Goal: Transaction & Acquisition: Purchase product/service

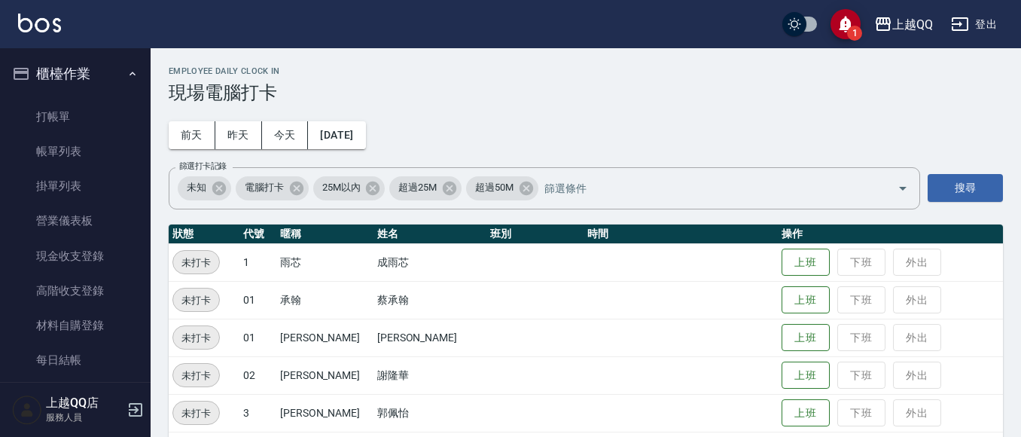
scroll to position [465, 0]
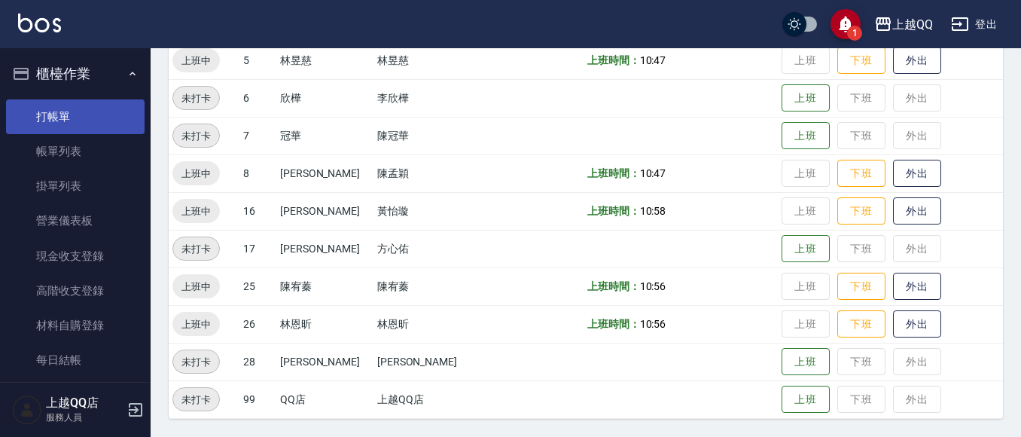
click at [17, 106] on link "打帳單" at bounding box center [75, 116] width 139 height 35
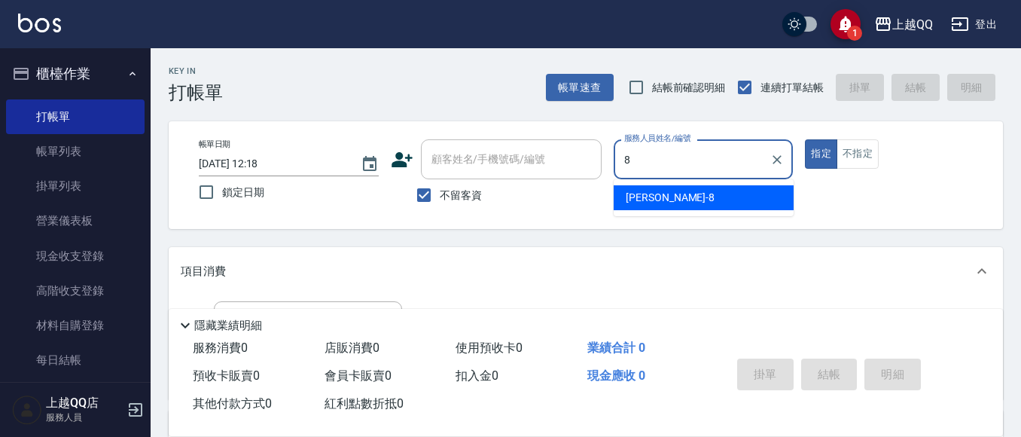
click at [679, 188] on div "[PERSON_NAME] -8" at bounding box center [704, 197] width 180 height 25
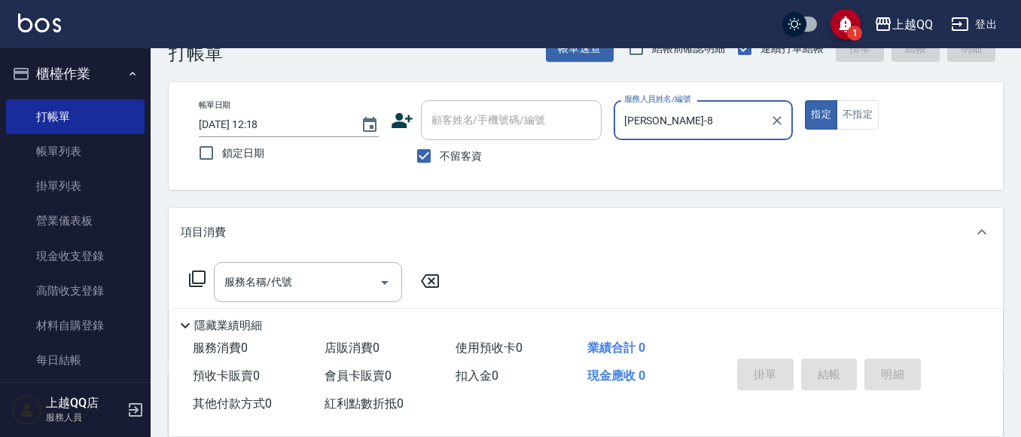
scroll to position [66, 0]
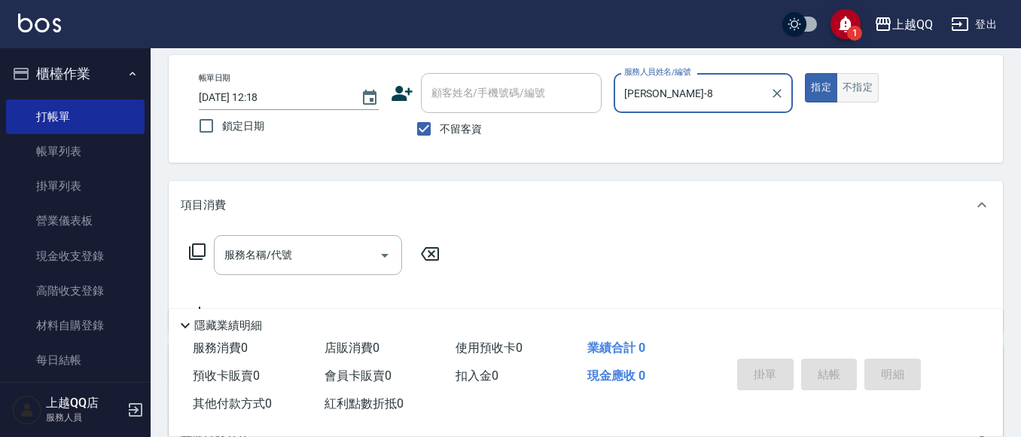
type input "[PERSON_NAME]-8"
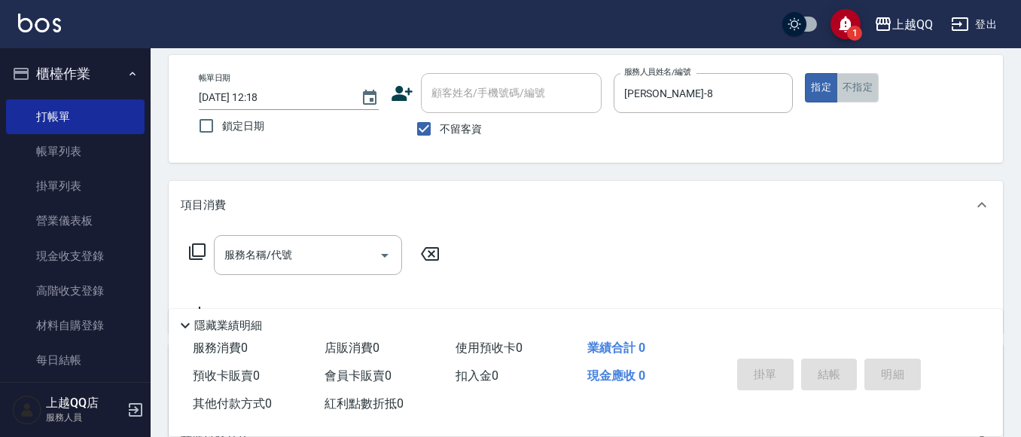
click at [863, 78] on button "不指定" at bounding box center [858, 87] width 42 height 29
click at [197, 249] on icon at bounding box center [197, 252] width 18 height 18
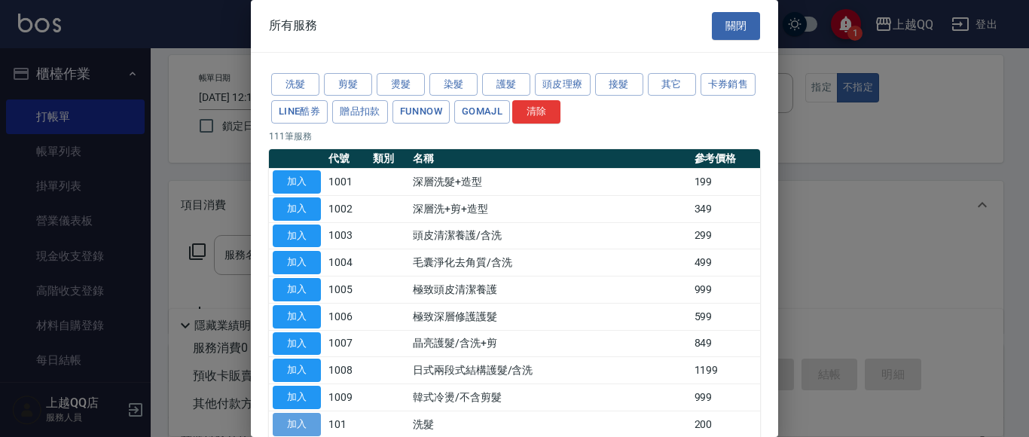
click at [277, 426] on button "加入" at bounding box center [297, 424] width 48 height 23
type input "洗髮(101)"
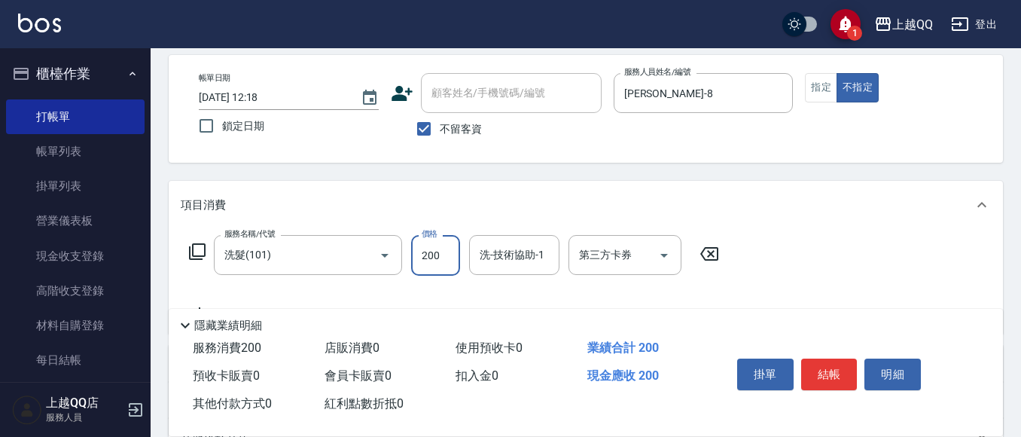
click at [447, 259] on input "200" at bounding box center [435, 255] width 49 height 41
type input "250"
click at [529, 258] on div "洗-技術協助-1 洗-技術協助-1" at bounding box center [514, 255] width 90 height 40
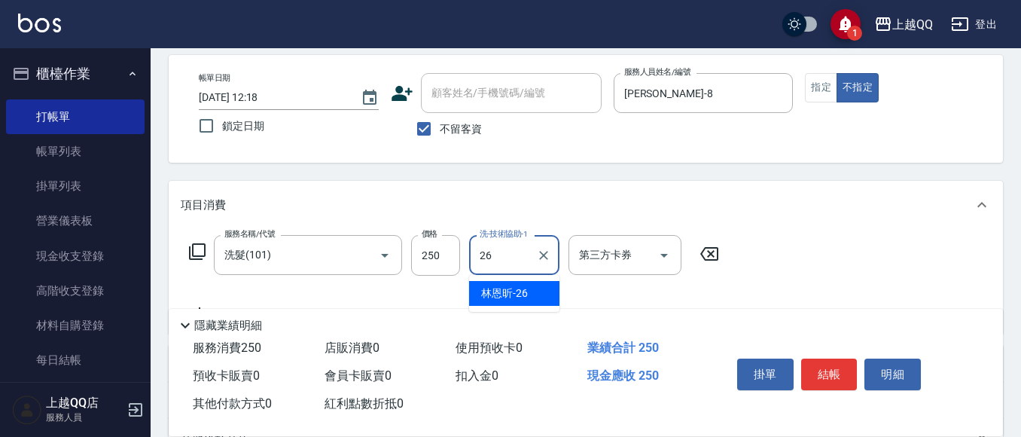
click at [540, 294] on div "[PERSON_NAME]-26" at bounding box center [514, 293] width 90 height 25
type input "[PERSON_NAME]-26"
click at [810, 367] on button "結帳" at bounding box center [829, 375] width 56 height 32
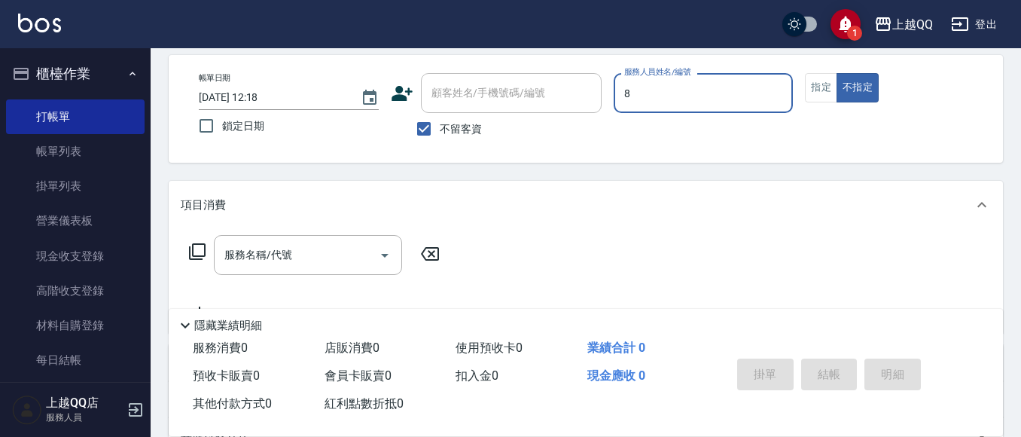
type input "8"
type button "false"
type input "[PERSON_NAME]-8"
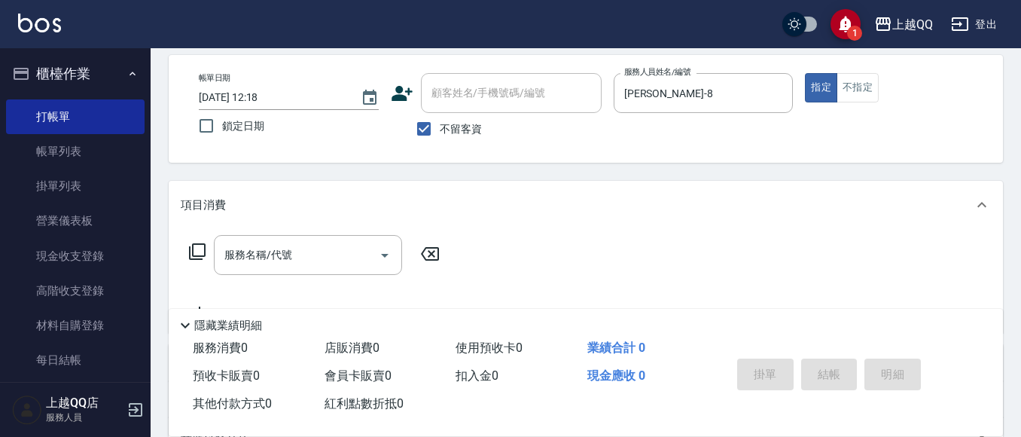
click at [200, 254] on icon at bounding box center [197, 252] width 18 height 18
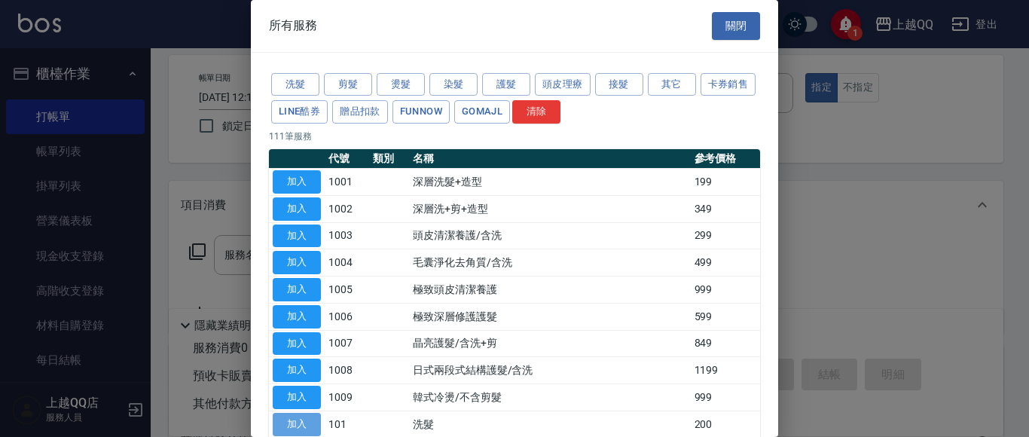
click at [304, 414] on button "加入" at bounding box center [297, 424] width 48 height 23
type input "洗髮(101)"
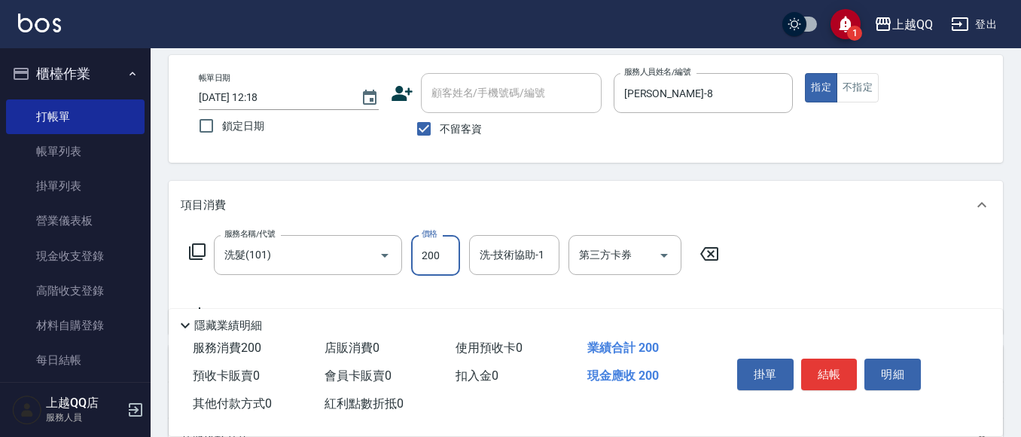
click at [438, 258] on input "200" at bounding box center [435, 255] width 49 height 41
type input "230"
click at [506, 263] on input "洗-技術協助-1" at bounding box center [514, 255] width 77 height 26
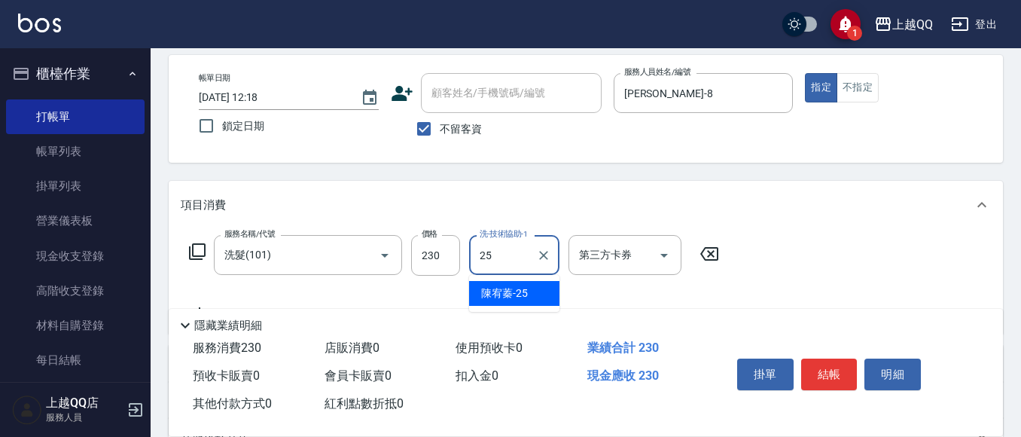
click at [513, 298] on span "[PERSON_NAME]-25" at bounding box center [504, 293] width 47 height 16
type input "[PERSON_NAME]-25"
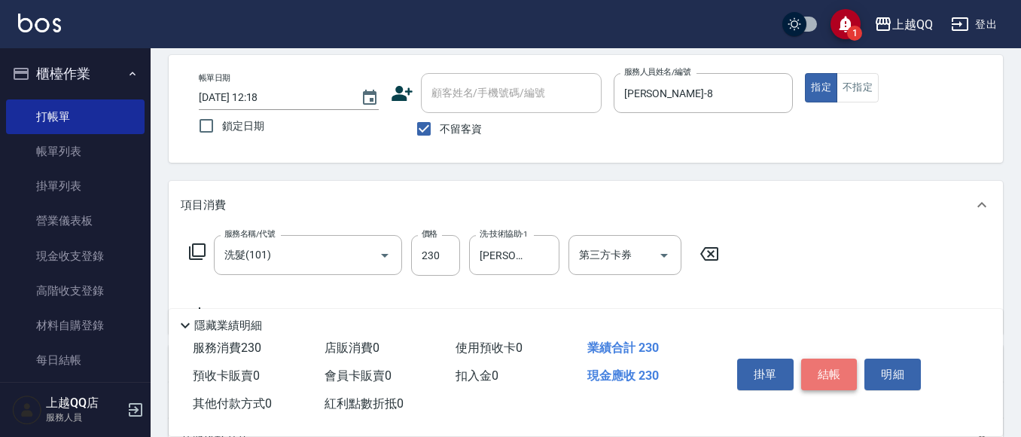
click at [822, 373] on button "結帳" at bounding box center [829, 375] width 56 height 32
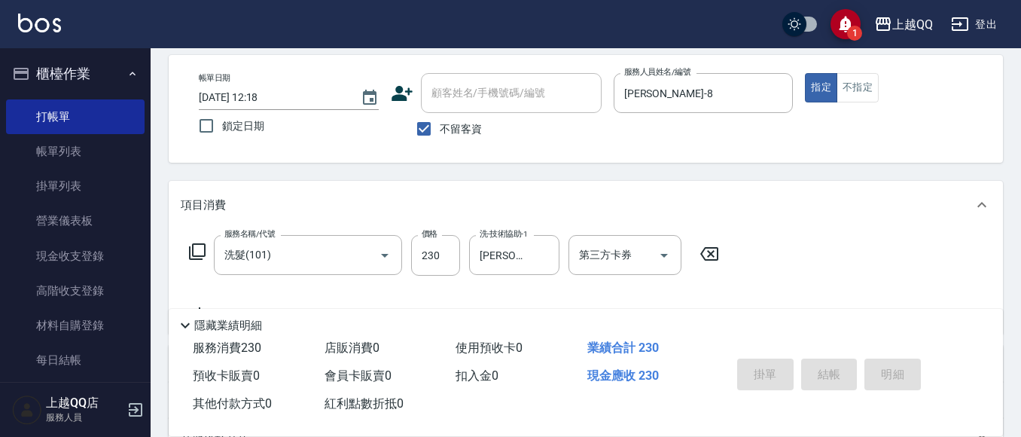
type input "[DATE] 12:34"
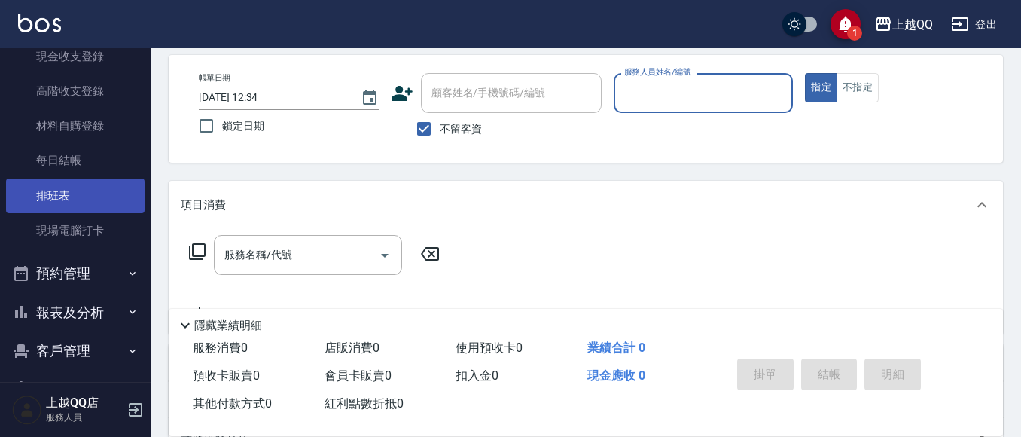
scroll to position [226, 0]
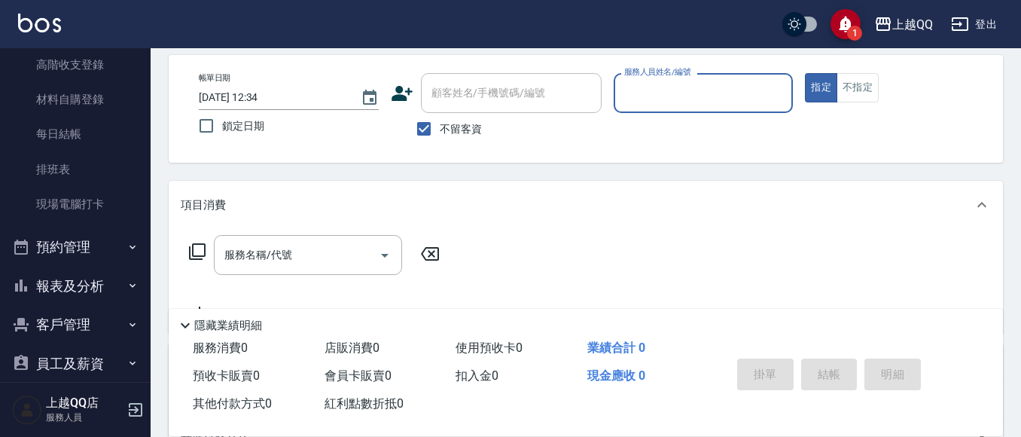
click at [119, 279] on button "報表及分析" at bounding box center [75, 286] width 139 height 39
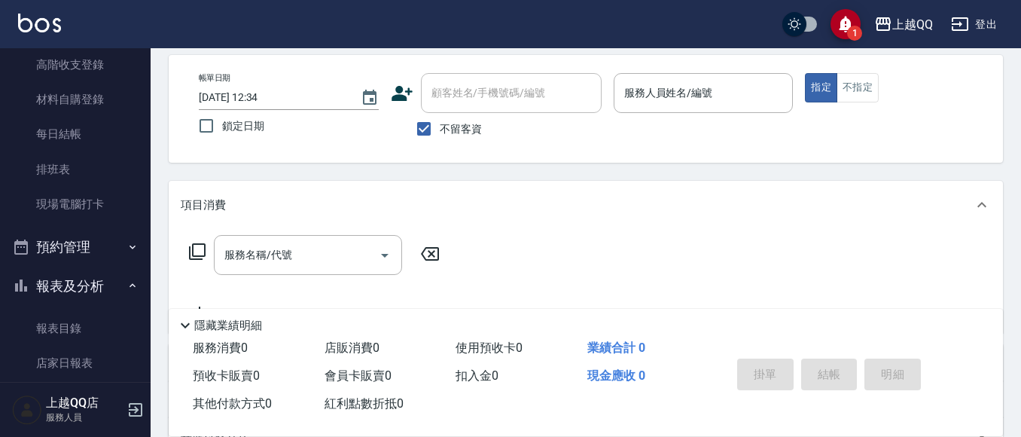
scroll to position [452, 0]
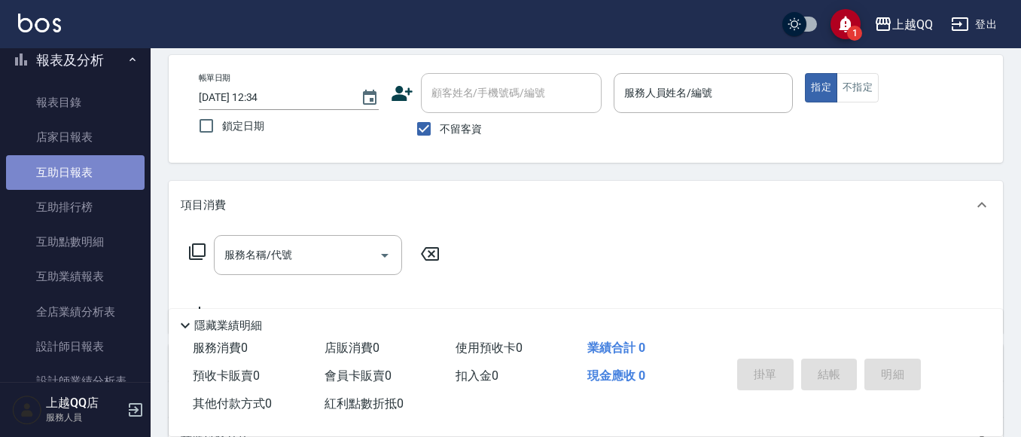
click at [93, 172] on link "互助日報表" at bounding box center [75, 172] width 139 height 35
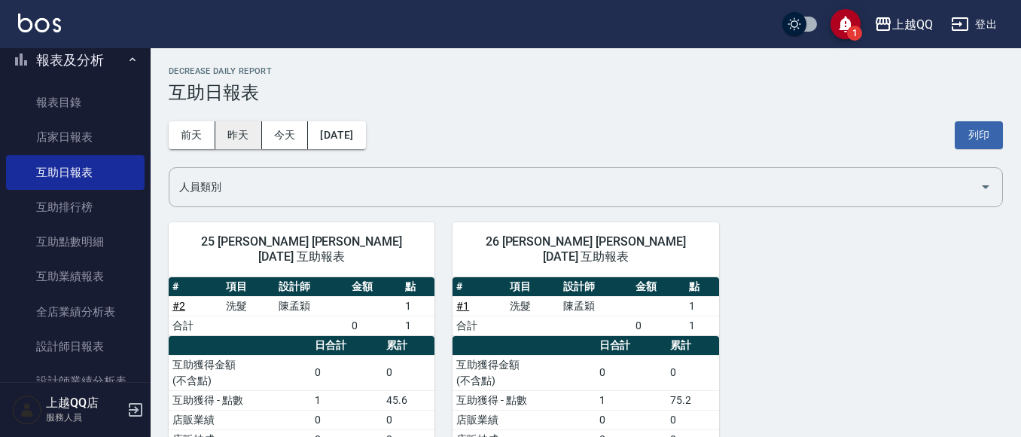
click at [246, 133] on button "昨天" at bounding box center [238, 135] width 47 height 28
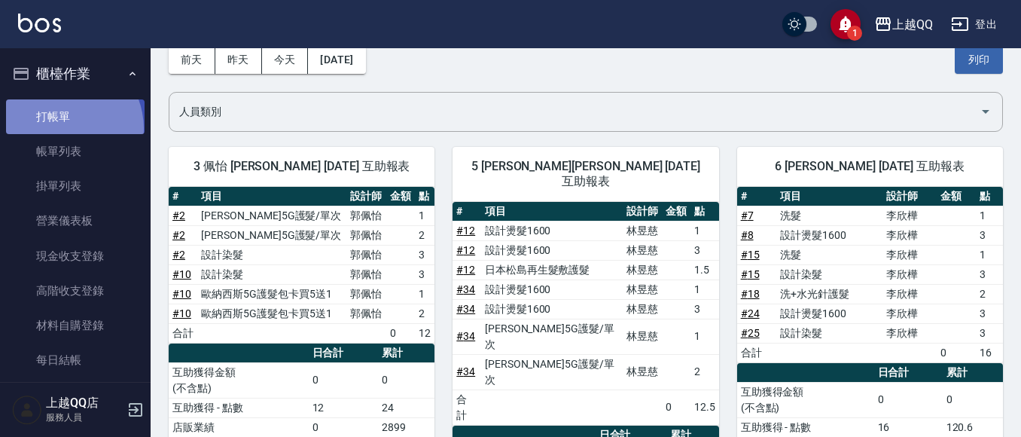
click at [60, 128] on link "打帳單" at bounding box center [75, 116] width 139 height 35
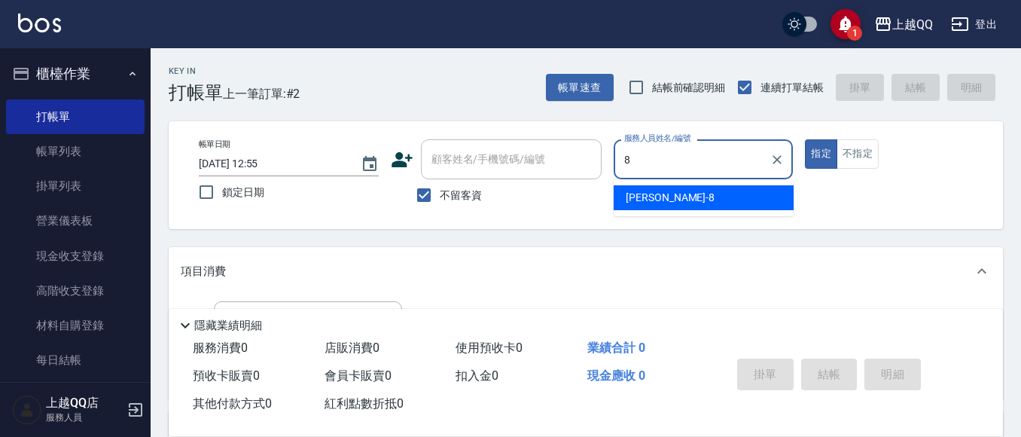
type input "[PERSON_NAME]-8"
type button "true"
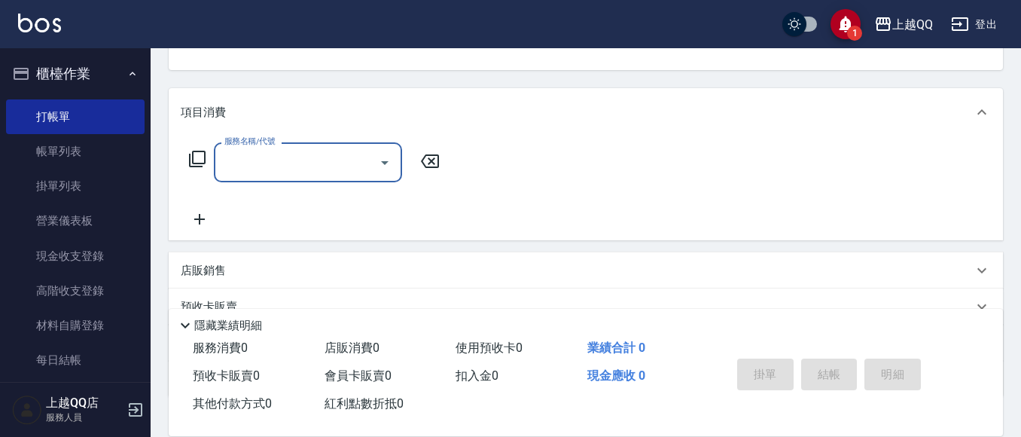
scroll to position [157, 0]
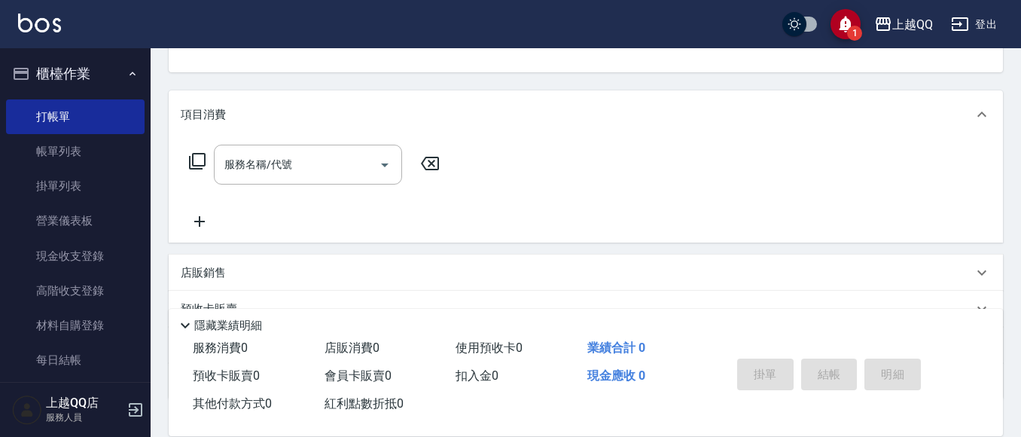
click at [202, 158] on icon at bounding box center [197, 161] width 18 height 18
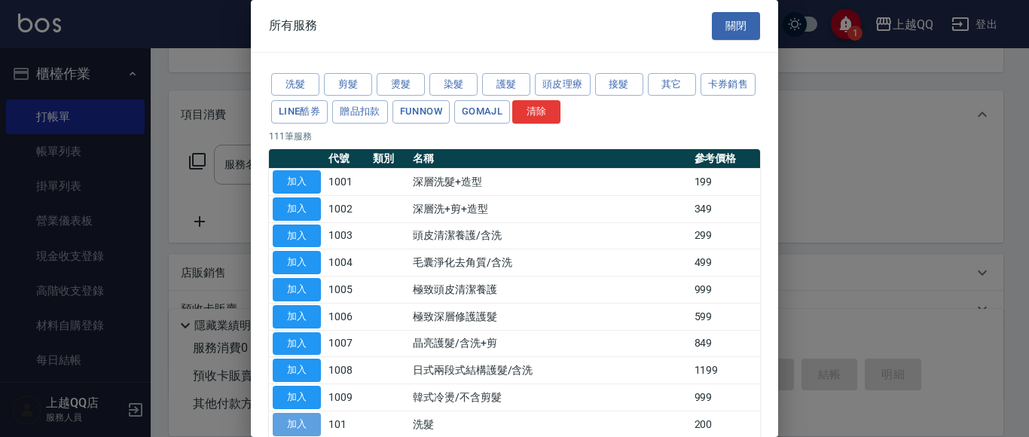
click at [294, 423] on button "加入" at bounding box center [297, 424] width 48 height 23
type input "洗髮(101)"
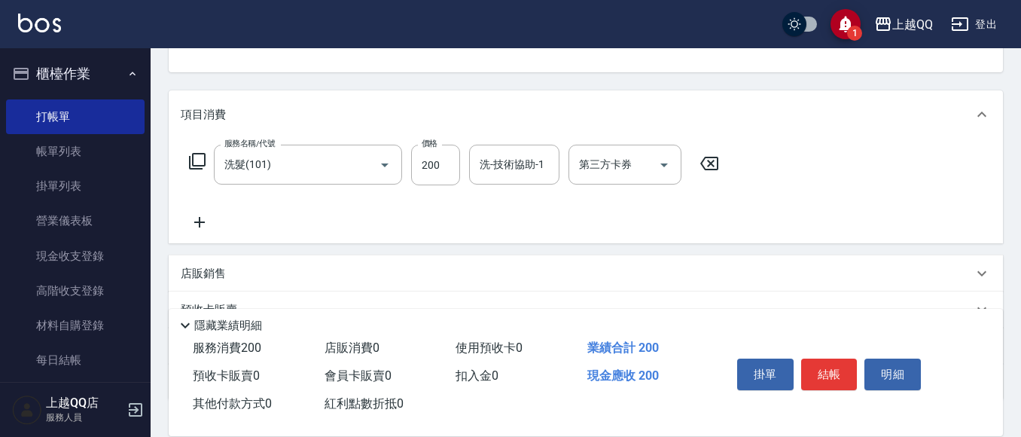
click at [197, 159] on icon at bounding box center [197, 161] width 18 height 18
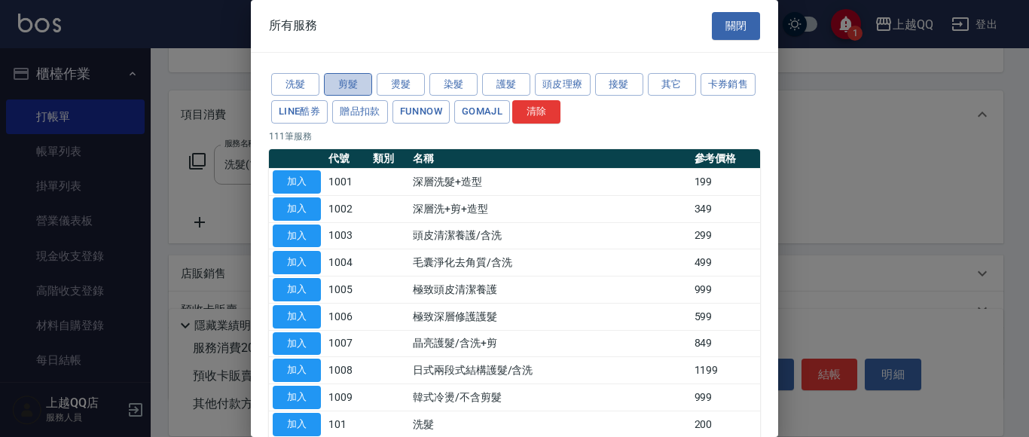
click at [356, 84] on button "剪髮" at bounding box center [348, 84] width 48 height 23
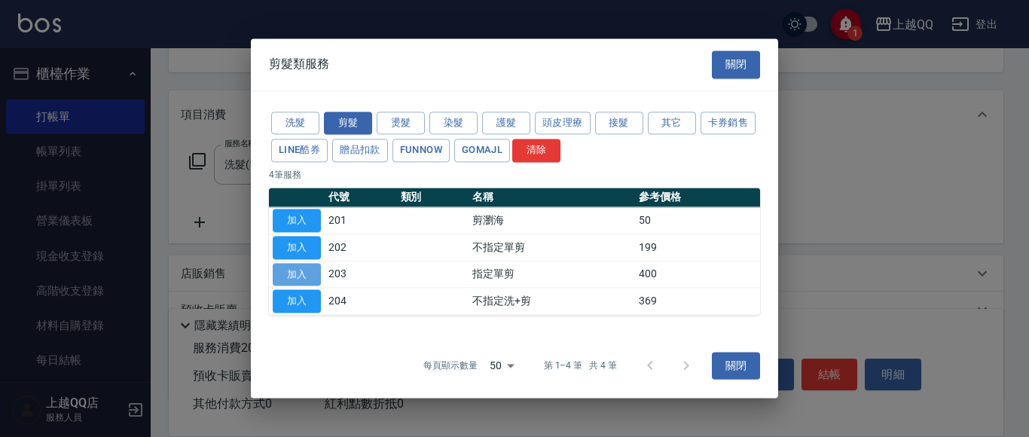
click at [305, 270] on button "加入" at bounding box center [297, 274] width 48 height 23
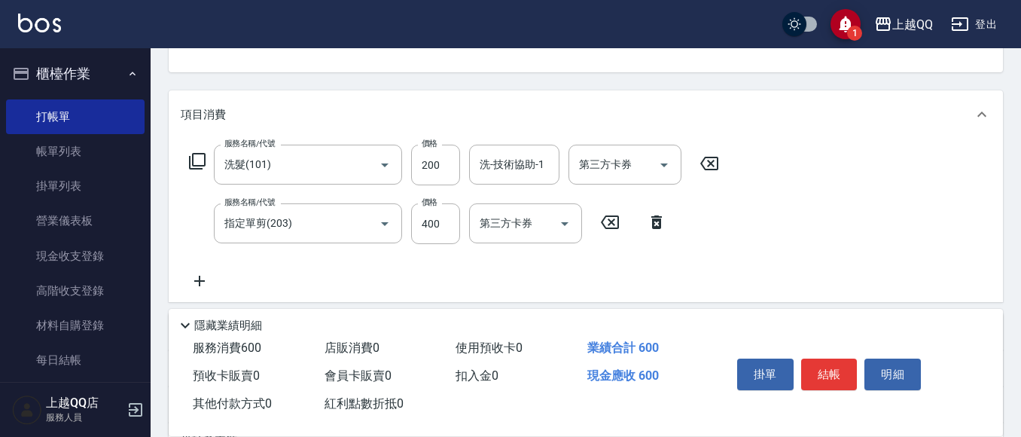
click at [192, 154] on icon at bounding box center [197, 161] width 18 height 18
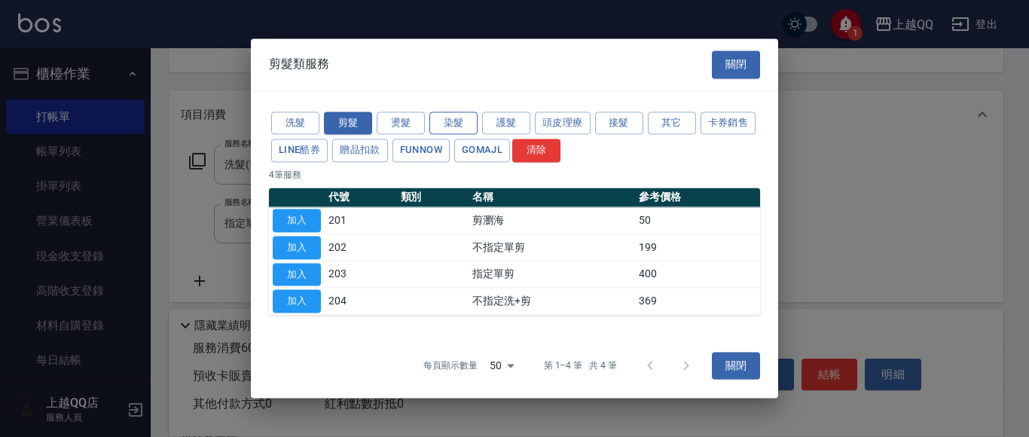
click at [446, 122] on button "染髮" at bounding box center [453, 122] width 48 height 23
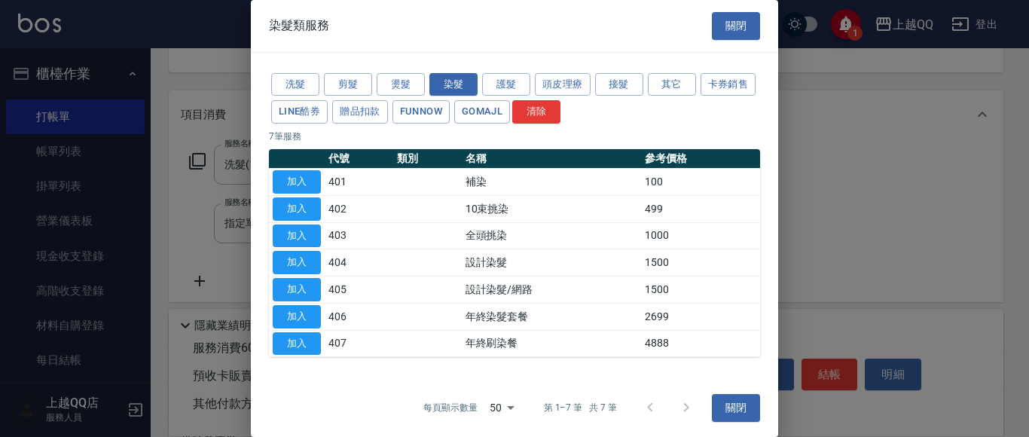
click at [298, 178] on button "加入" at bounding box center [297, 181] width 48 height 23
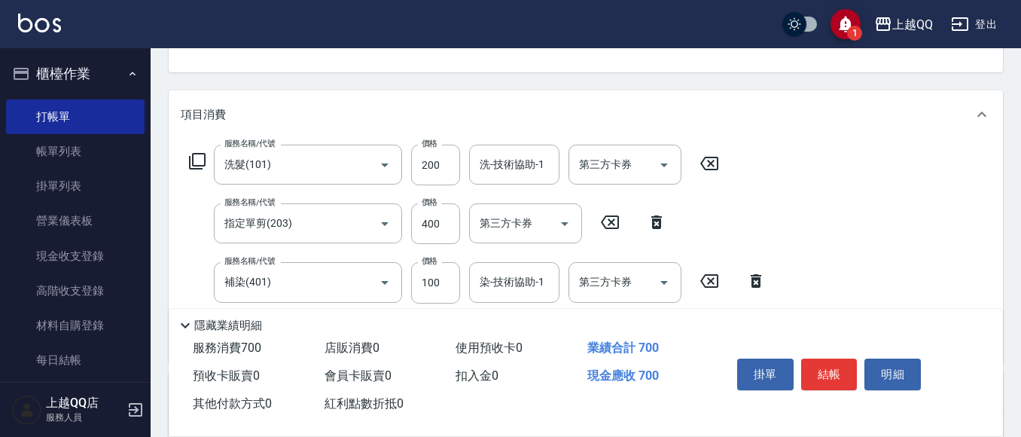
click at [197, 157] on icon at bounding box center [197, 161] width 18 height 18
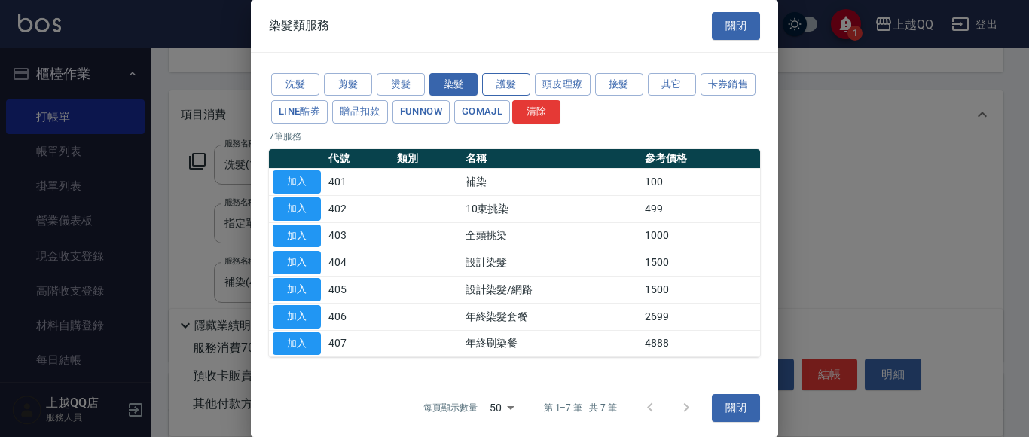
click at [520, 78] on button "護髮" at bounding box center [506, 84] width 48 height 23
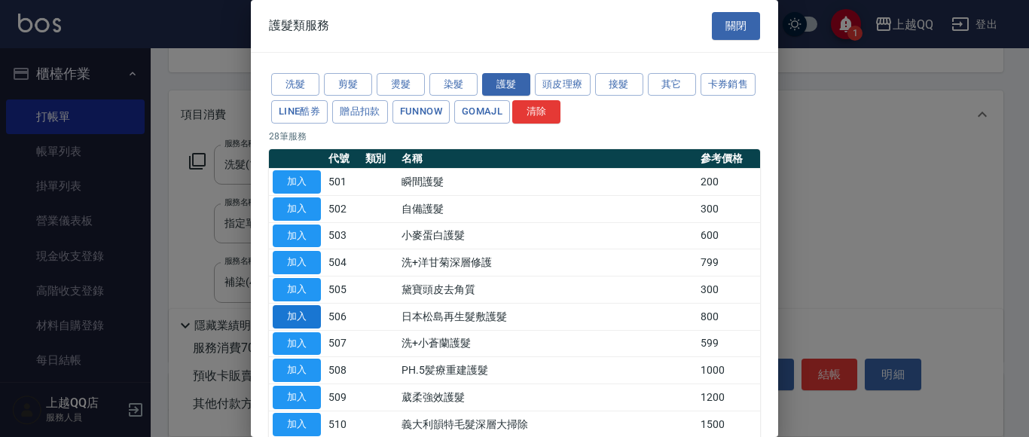
click at [291, 319] on button "加入" at bounding box center [297, 316] width 48 height 23
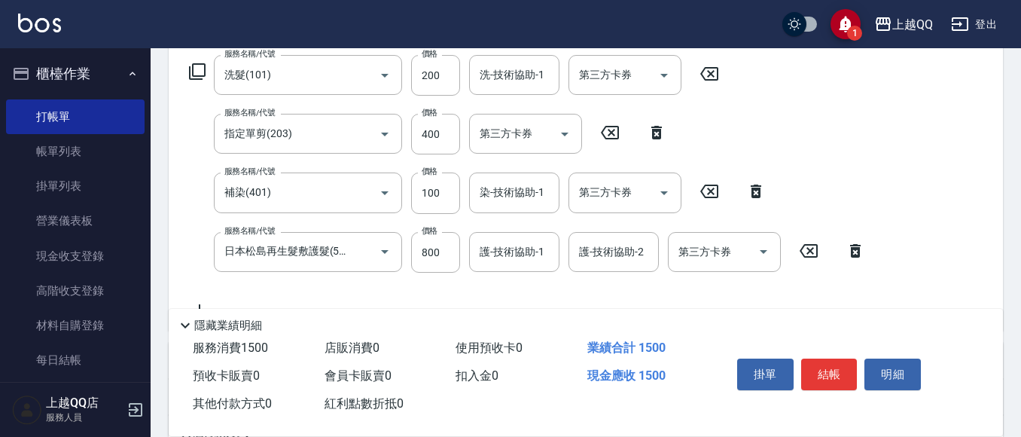
scroll to position [257, 0]
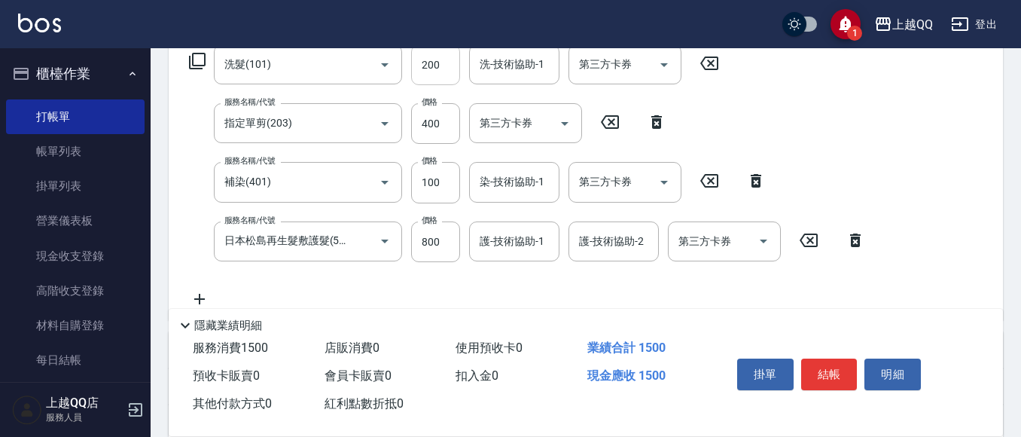
click at [444, 57] on input "200" at bounding box center [435, 64] width 49 height 41
click at [443, 59] on input "200" at bounding box center [435, 64] width 49 height 41
type input "230"
click at [451, 120] on input "400" at bounding box center [435, 123] width 49 height 41
type input "350"
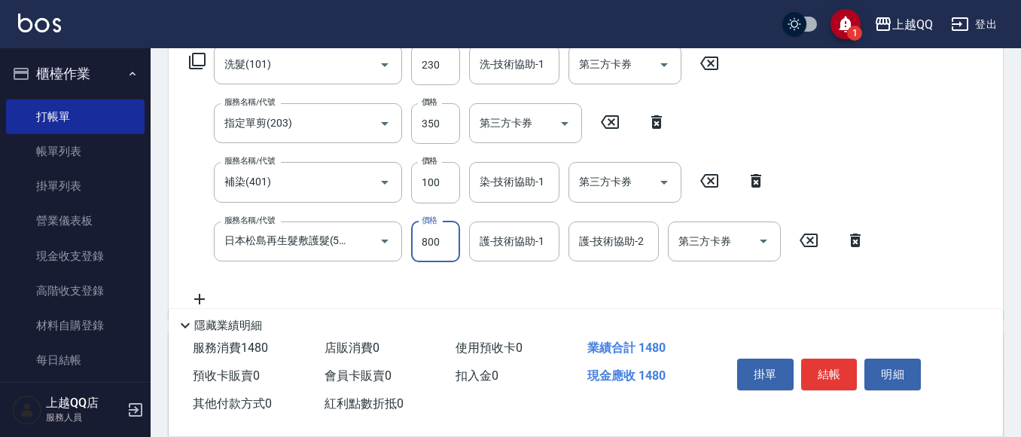
click at [453, 240] on input "800" at bounding box center [435, 241] width 49 height 41
type input "400"
click at [450, 181] on input "100" at bounding box center [435, 182] width 49 height 41
type input "1300"
click at [537, 180] on div "染-技術協助-1 染-技術協助-1" at bounding box center [514, 182] width 90 height 40
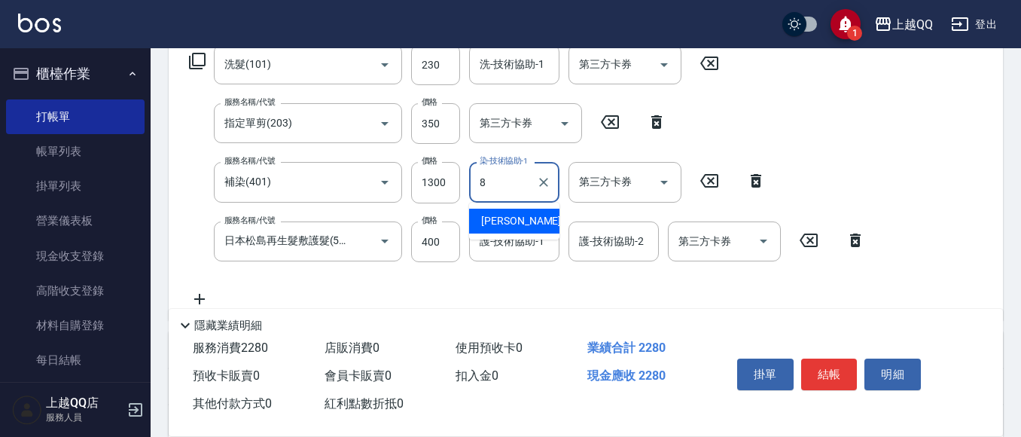
click at [521, 221] on div "[PERSON_NAME] -8" at bounding box center [514, 221] width 90 height 25
type input "[PERSON_NAME]-8"
click at [511, 240] on input "護-技術協助-1" at bounding box center [514, 241] width 77 height 26
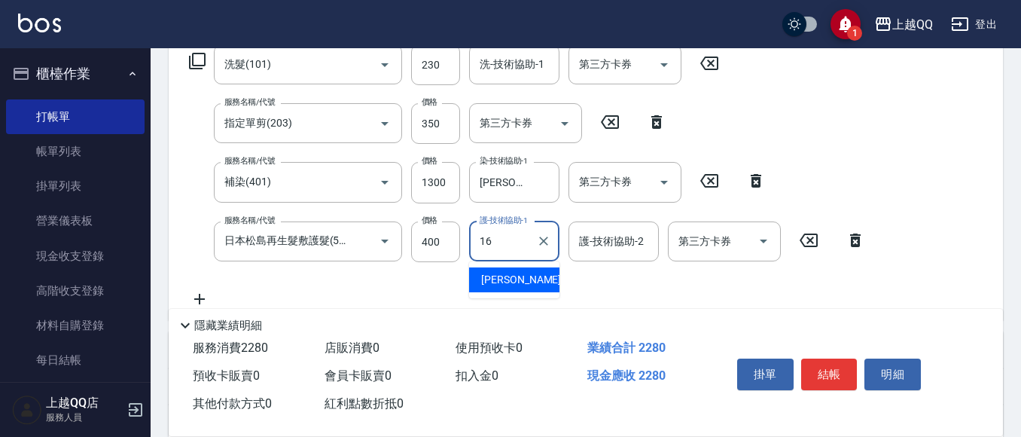
click at [509, 280] on span "[PERSON_NAME] -16" at bounding box center [528, 280] width 95 height 16
type input "[PERSON_NAME]-16"
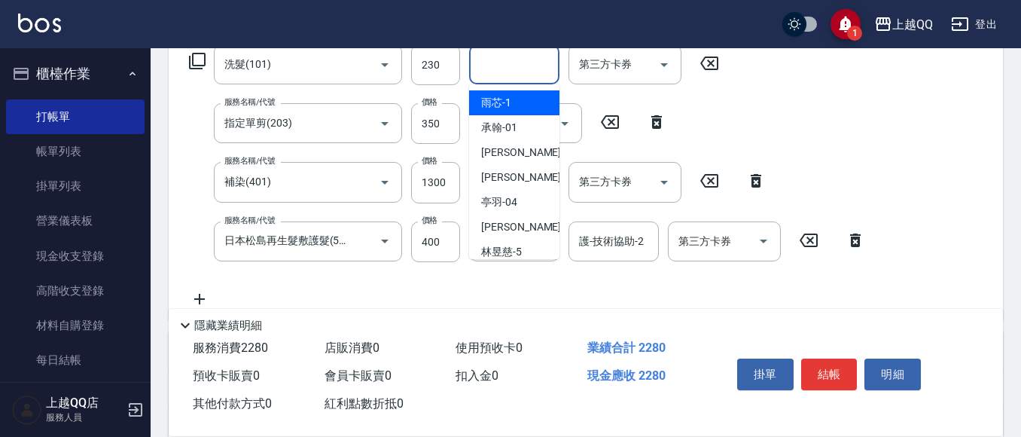
click at [481, 67] on input "洗-技術協助-1" at bounding box center [514, 64] width 77 height 26
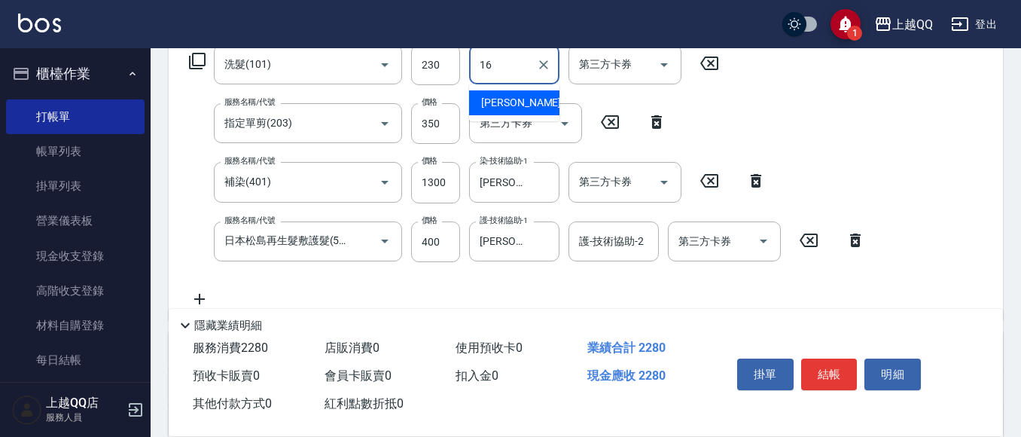
click at [504, 102] on span "[PERSON_NAME] -16" at bounding box center [528, 103] width 95 height 16
type input "[PERSON_NAME]-16"
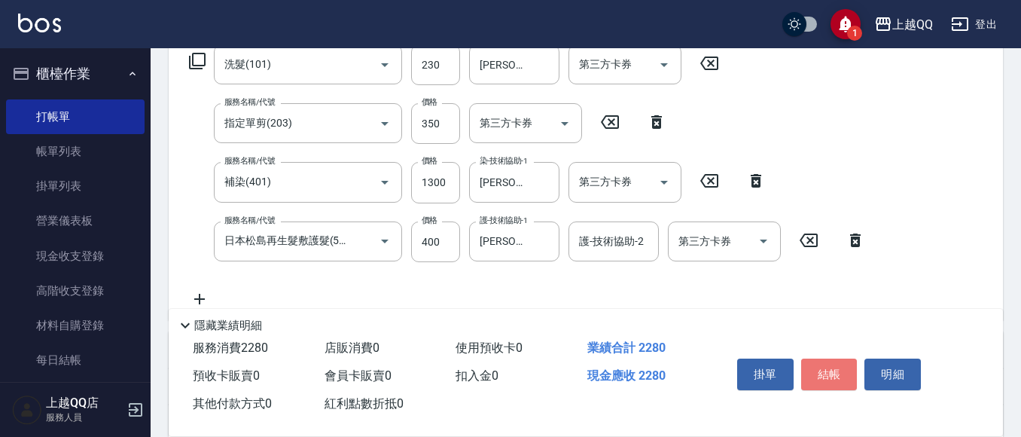
click at [817, 362] on button "結帳" at bounding box center [829, 375] width 56 height 32
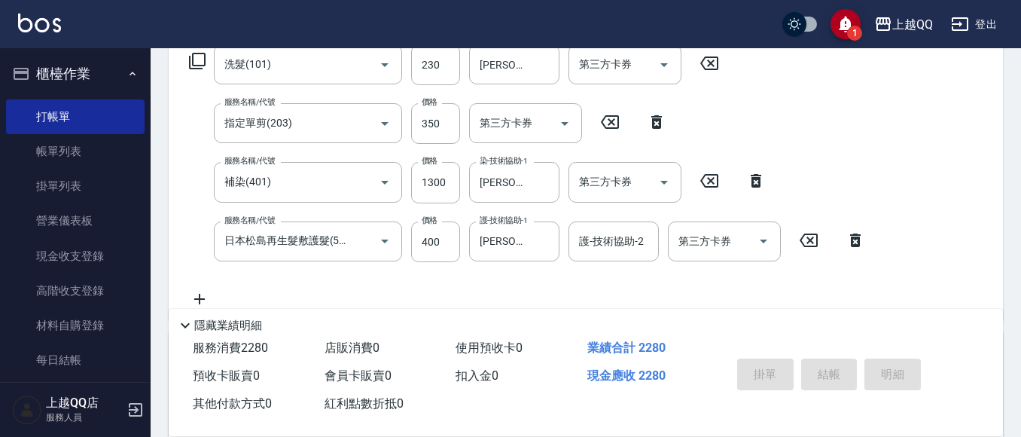
type input "[DATE] 13:04"
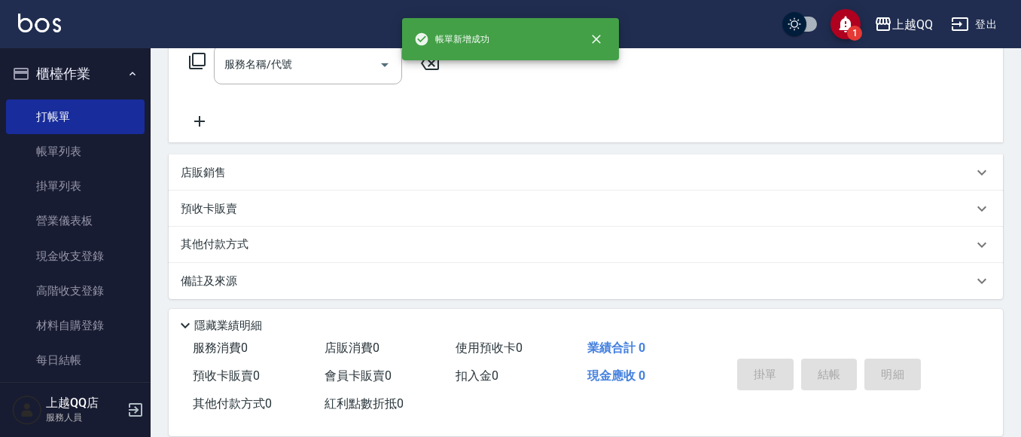
scroll to position [0, 0]
